Goal: Task Accomplishment & Management: Complete application form

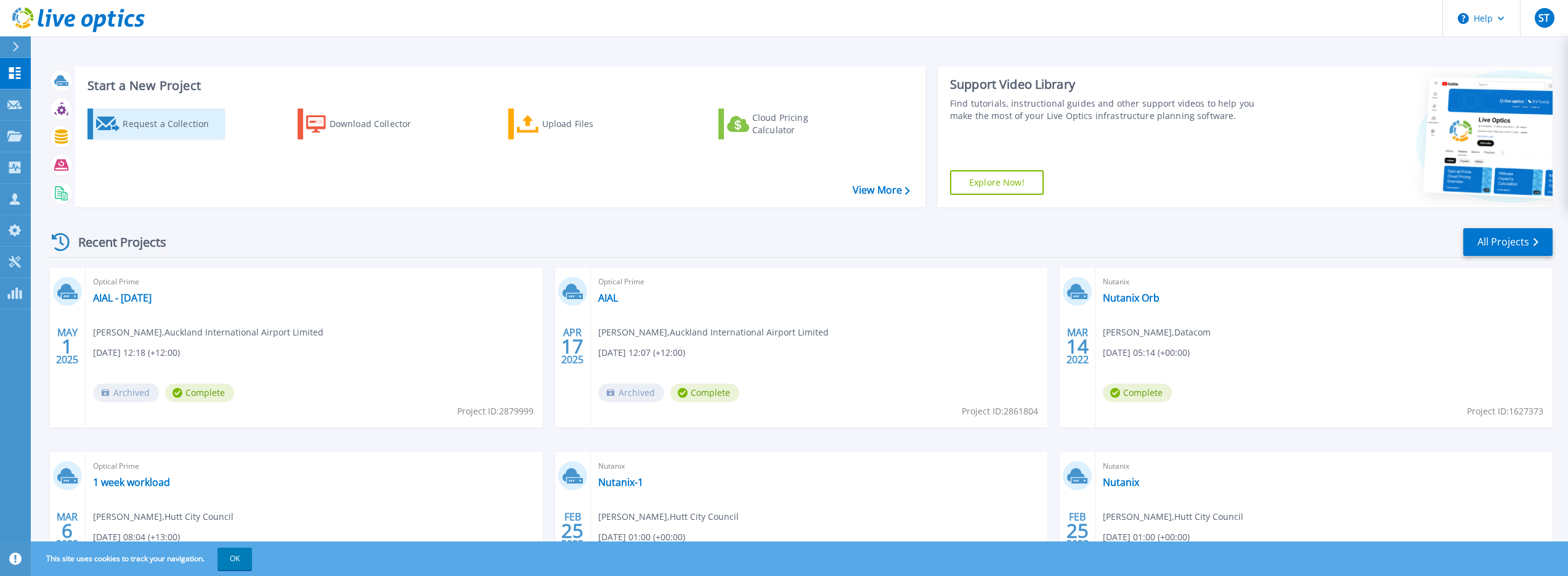
click at [151, 126] on div "Request a Collection" at bounding box center [171, 123] width 99 height 24
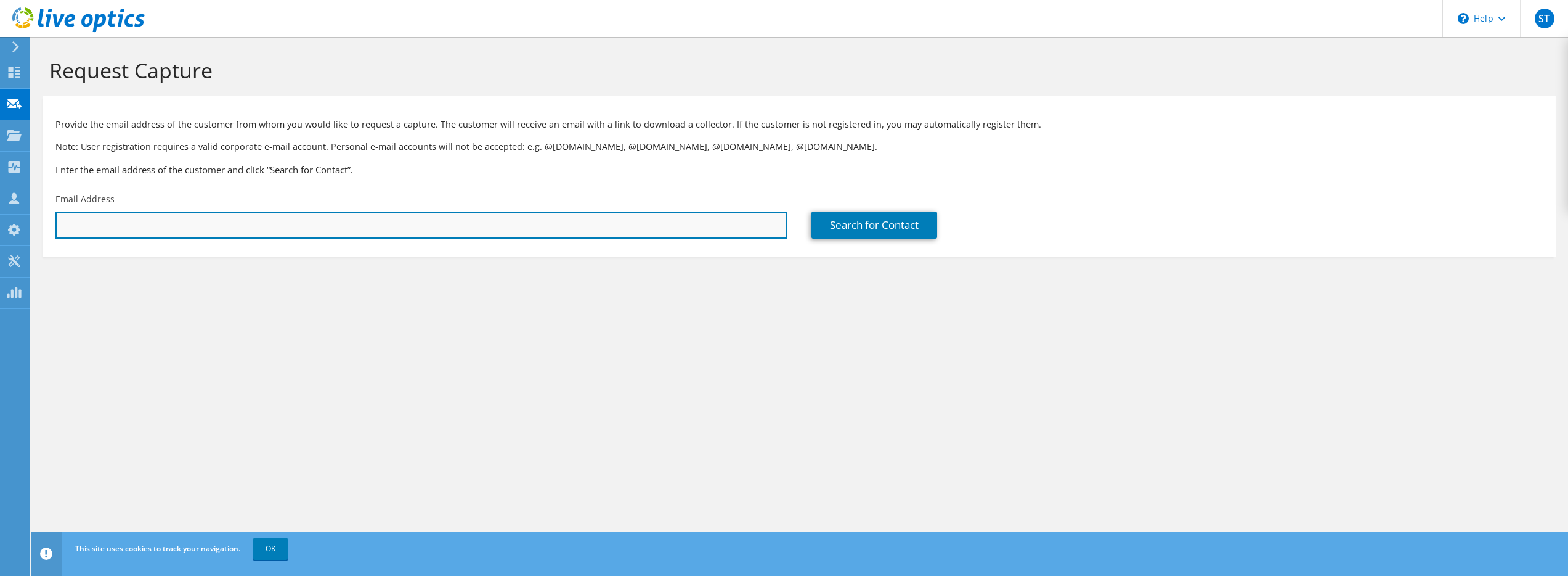
click at [111, 223] on input "text" at bounding box center [421, 225] width 731 height 27
paste input "[PERSON_NAME] <[PERSON_NAME][EMAIL_ADDRESS][PERSON_NAME][DOMAIN_NAME]>"
drag, startPoint x: 135, startPoint y: 225, endPoint x: 56, endPoint y: 220, distance: 79.2
click at [58, 220] on input "[PERSON_NAME] <[PERSON_NAME][EMAIL_ADDRESS][PERSON_NAME][DOMAIN_NAME]>" at bounding box center [421, 225] width 731 height 27
click at [203, 224] on input "[PERSON_NAME][EMAIL_ADDRESS][PERSON_NAME][DOMAIN_NAME]>" at bounding box center [421, 225] width 731 height 27
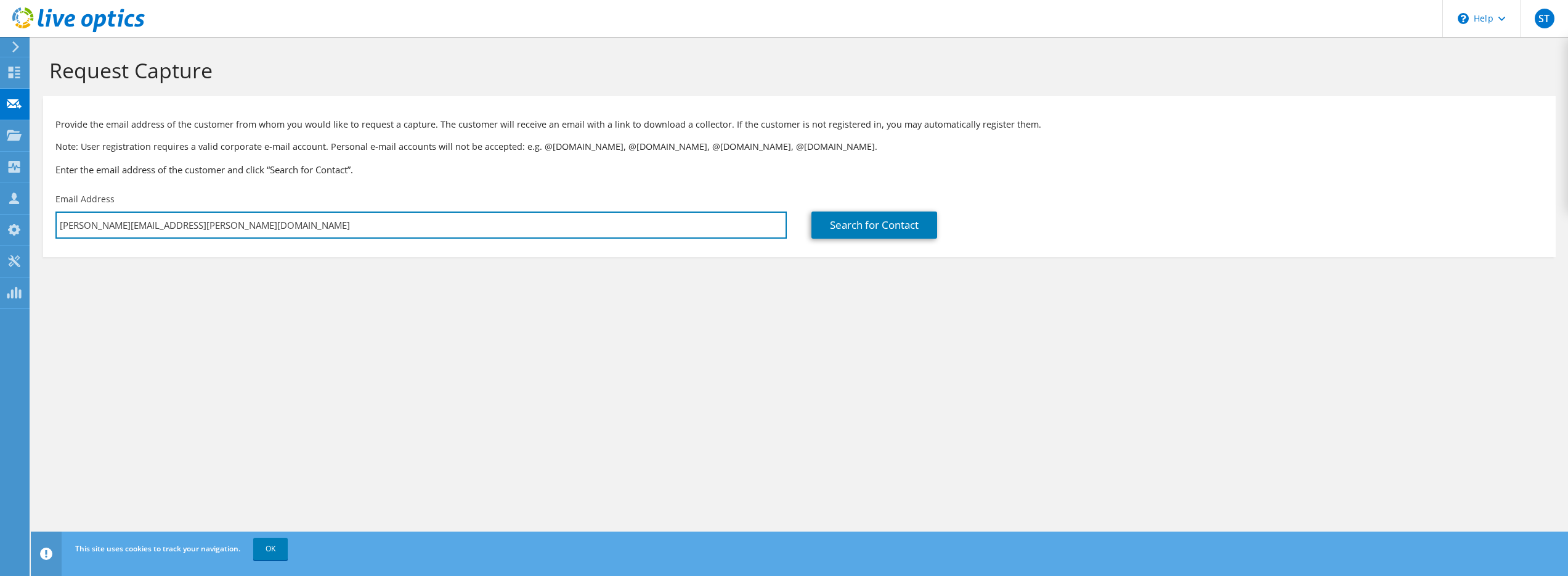
type input "[PERSON_NAME][EMAIL_ADDRESS][PERSON_NAME][DOMAIN_NAME]"
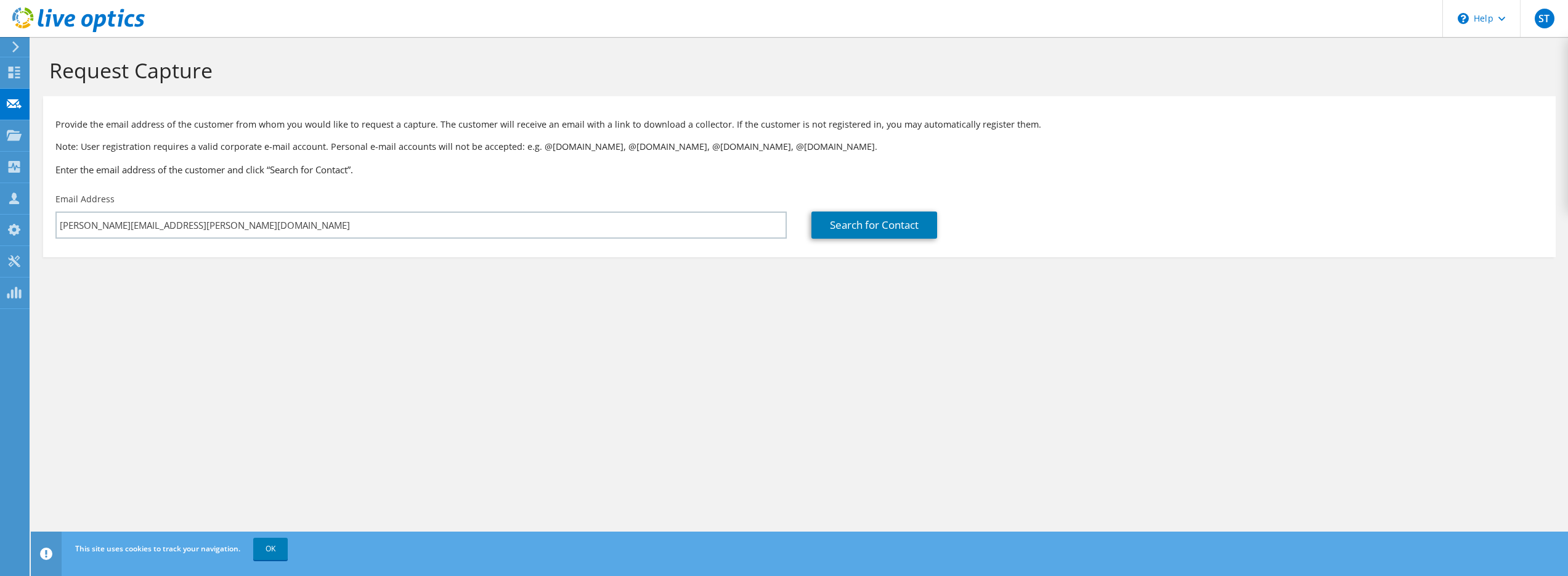
drag, startPoint x: 441, startPoint y: 312, endPoint x: 520, endPoint y: 317, distance: 79.2
click at [443, 313] on section "Request Capture Provide the email address of the customer from whom you would l…" at bounding box center [799, 178] width 1537 height 282
click at [886, 225] on link "Search for Contact" at bounding box center [874, 225] width 126 height 27
type input "Synlait Limited"
type input "[PERSON_NAME]"
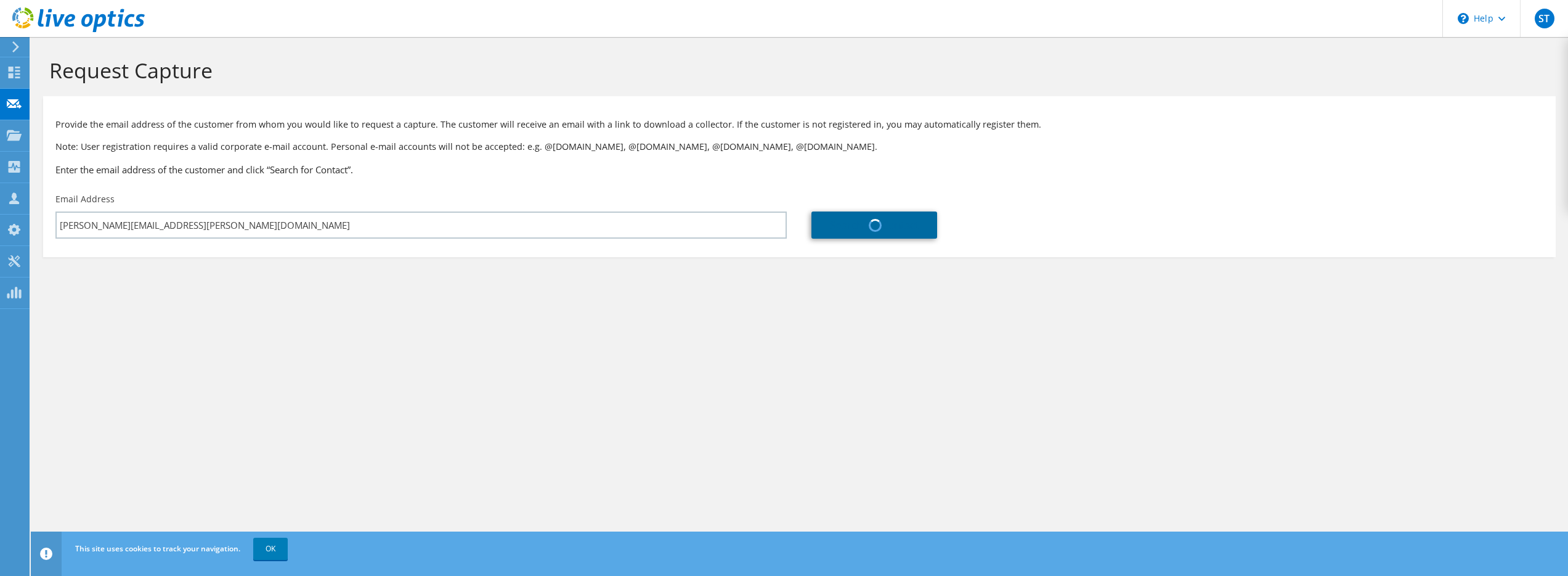
type input "[PERSON_NAME]"
type input "[GEOGRAPHIC_DATA]"
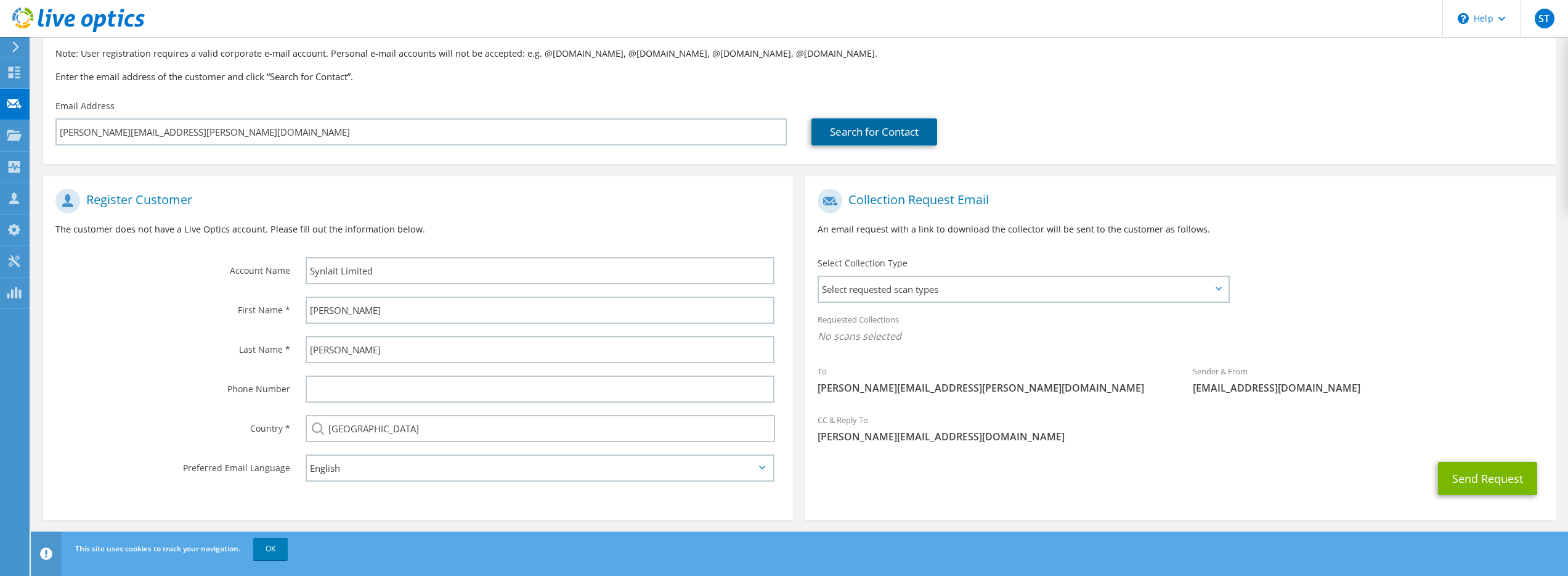
scroll to position [99, 0]
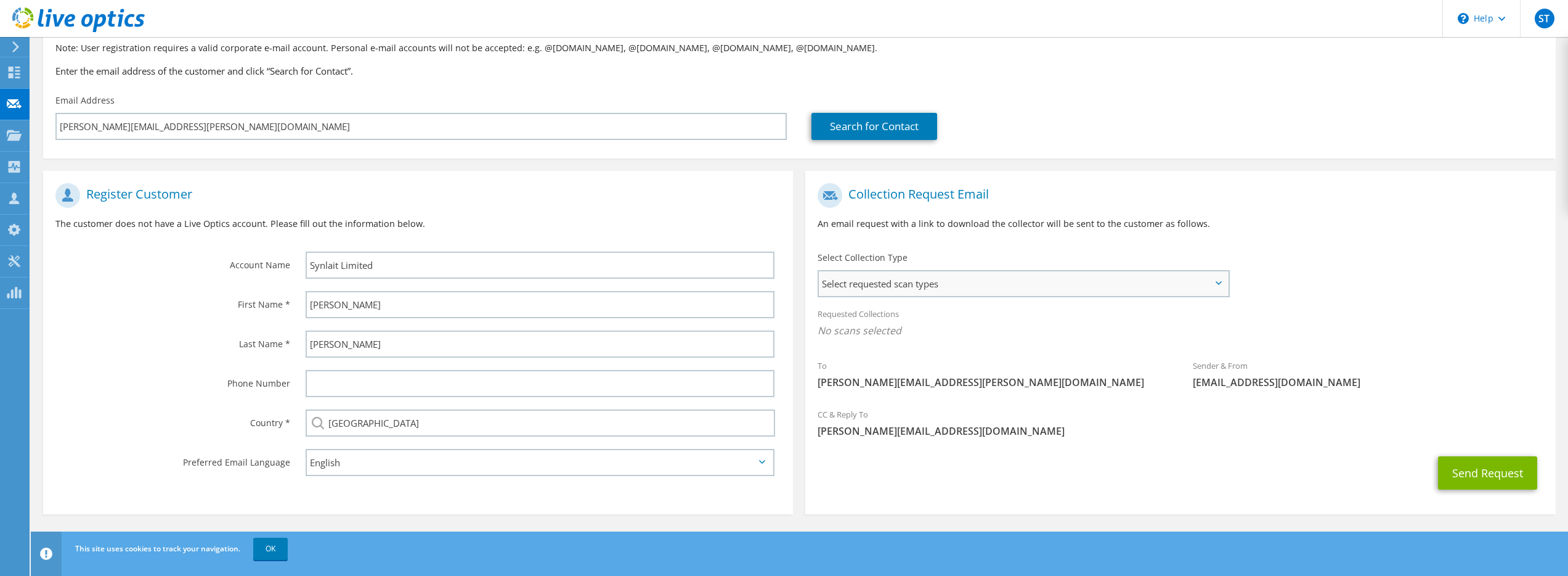
click at [1217, 284] on span "Select requested scan types" at bounding box center [1022, 283] width 408 height 24
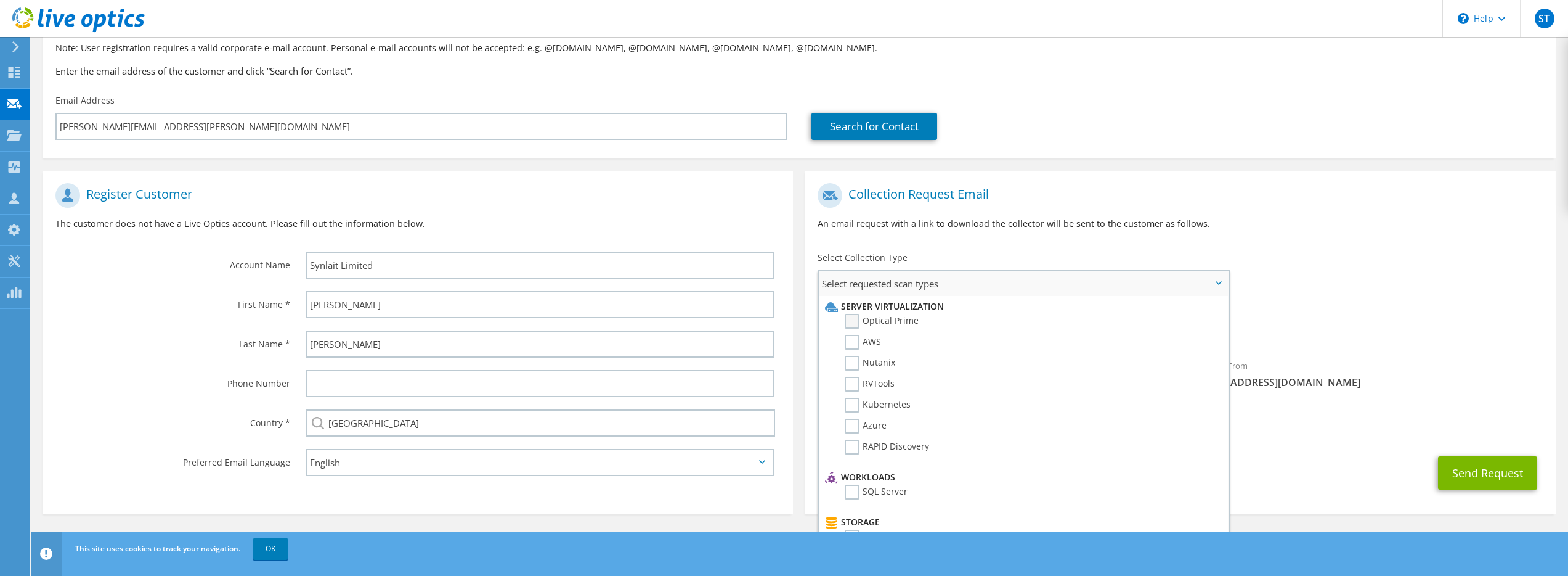
click at [852, 322] on label "Optical Prime" at bounding box center [882, 321] width 74 height 15
click at [0, 0] on input "Optical Prime" at bounding box center [0, 0] width 0 height 0
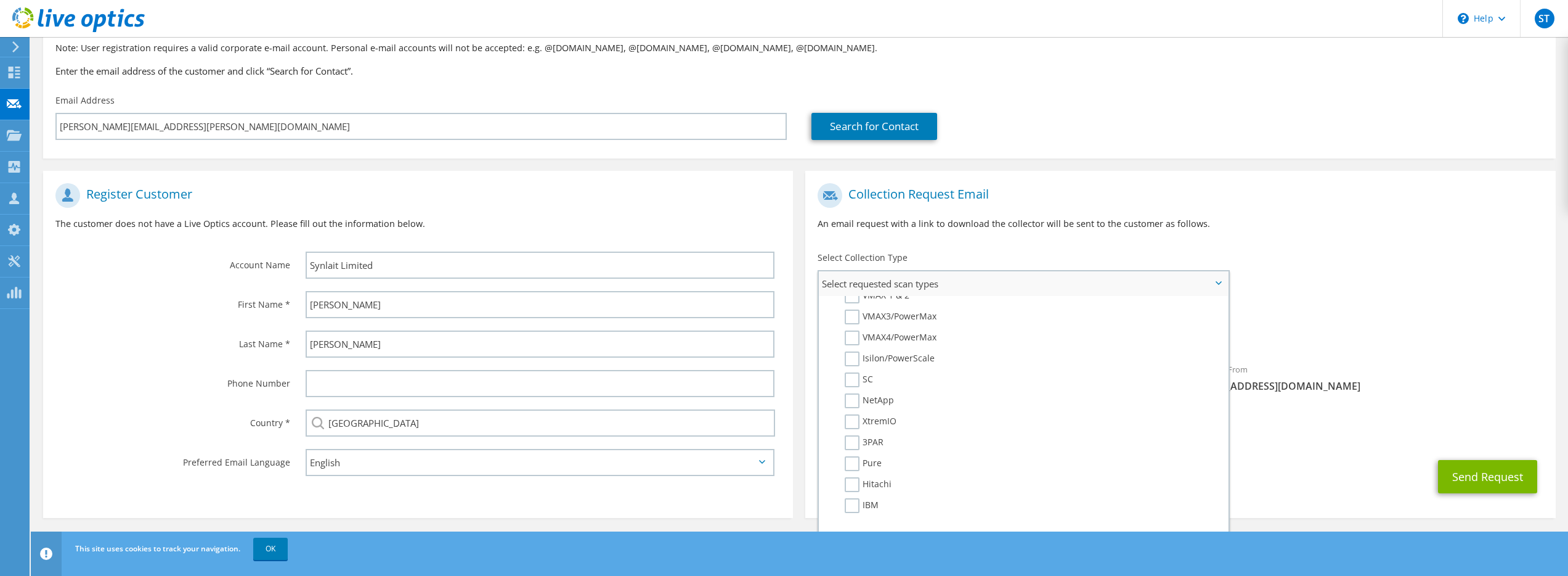
scroll to position [317, 0]
click at [850, 450] on label "Pure" at bounding box center [863, 450] width 37 height 15
click at [0, 0] on input "Pure" at bounding box center [0, 0] width 0 height 0
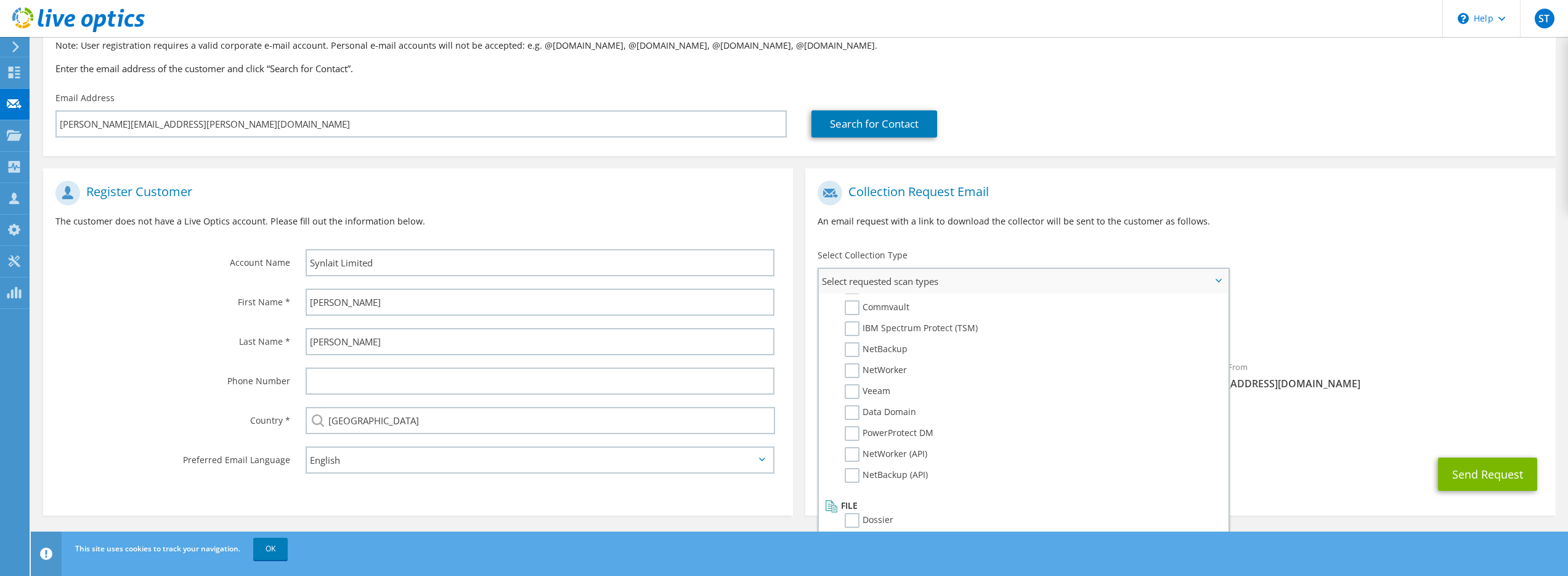
scroll to position [103, 0]
click at [1414, 259] on div "To [PERSON_NAME][EMAIL_ADDRESS][PERSON_NAME][DOMAIN_NAME] Sender & From [EMAIL_…" at bounding box center [1180, 287] width 750 height 228
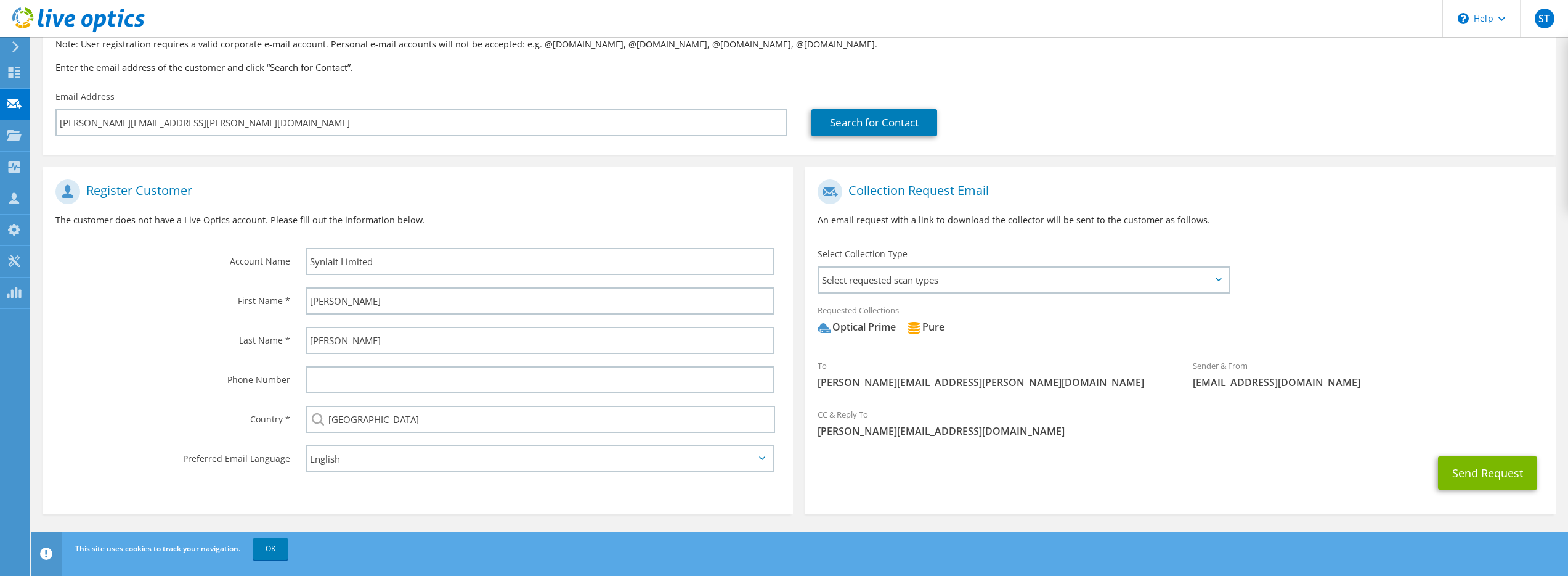
click at [842, 415] on div "CC & Reply To [PERSON_NAME][EMAIL_ADDRESS][DOMAIN_NAME]" at bounding box center [1180, 423] width 750 height 43
click at [1482, 476] on button "Send Request" at bounding box center [1487, 472] width 99 height 33
